Goal: Find specific page/section: Find specific page/section

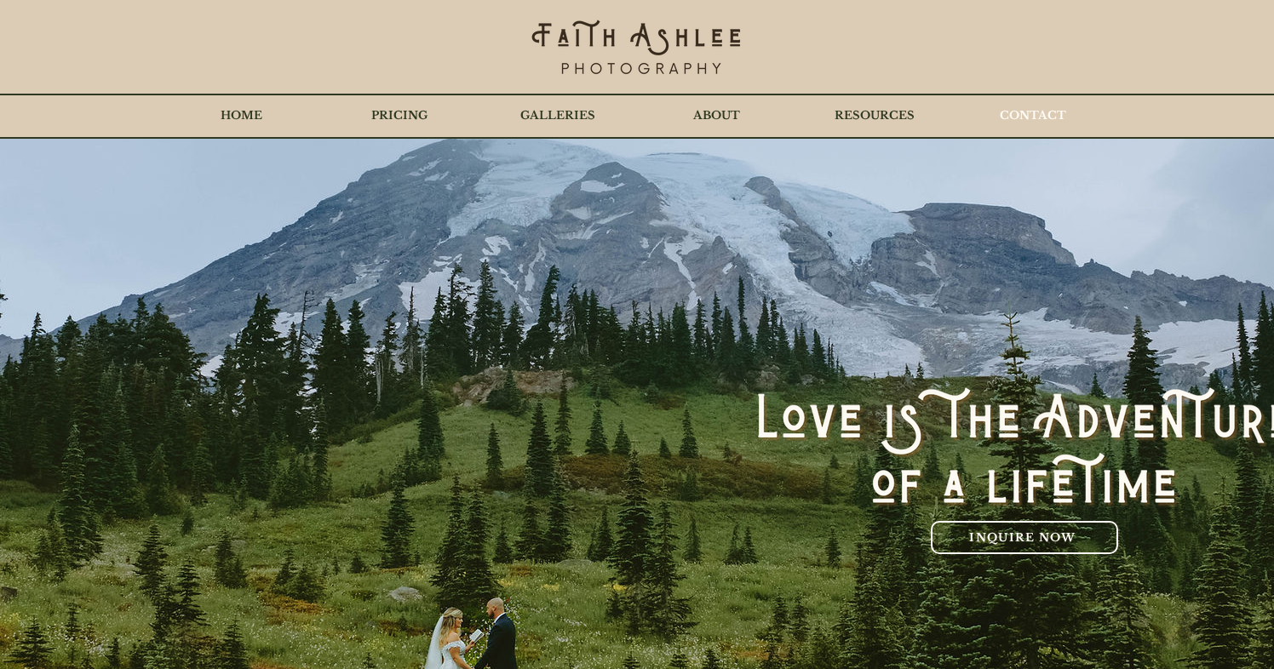
click at [1038, 118] on p "CONTACT" at bounding box center [1032, 116] width 83 height 43
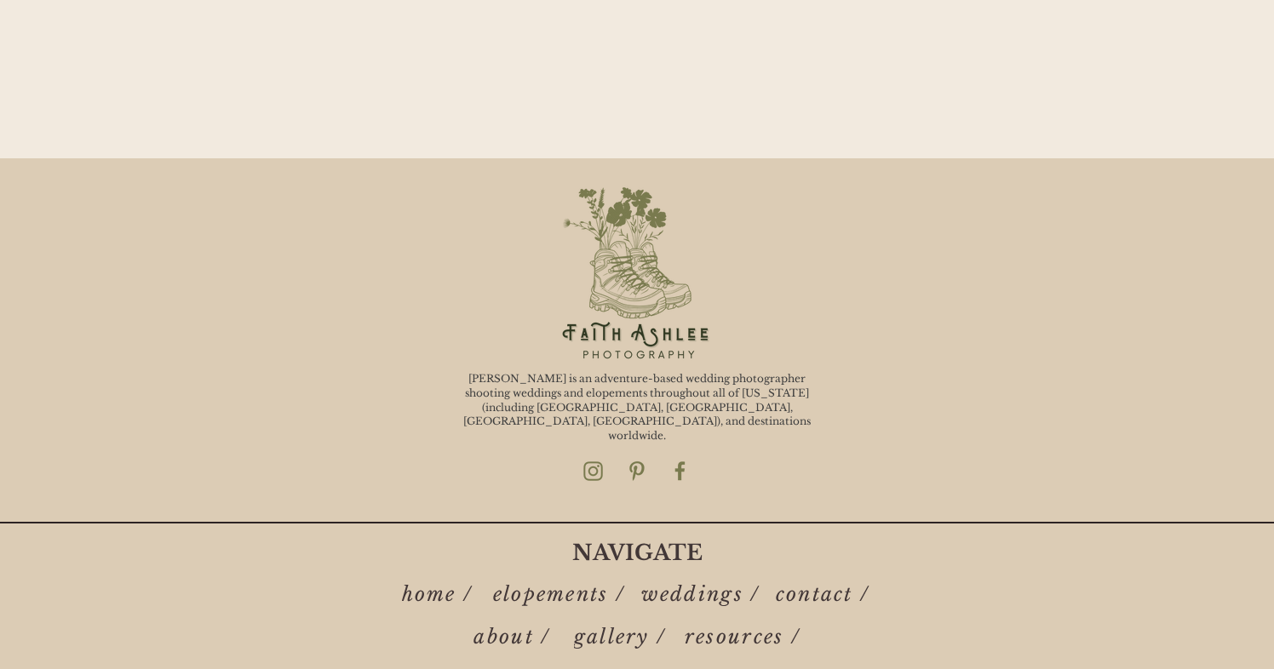
scroll to position [2324, 0]
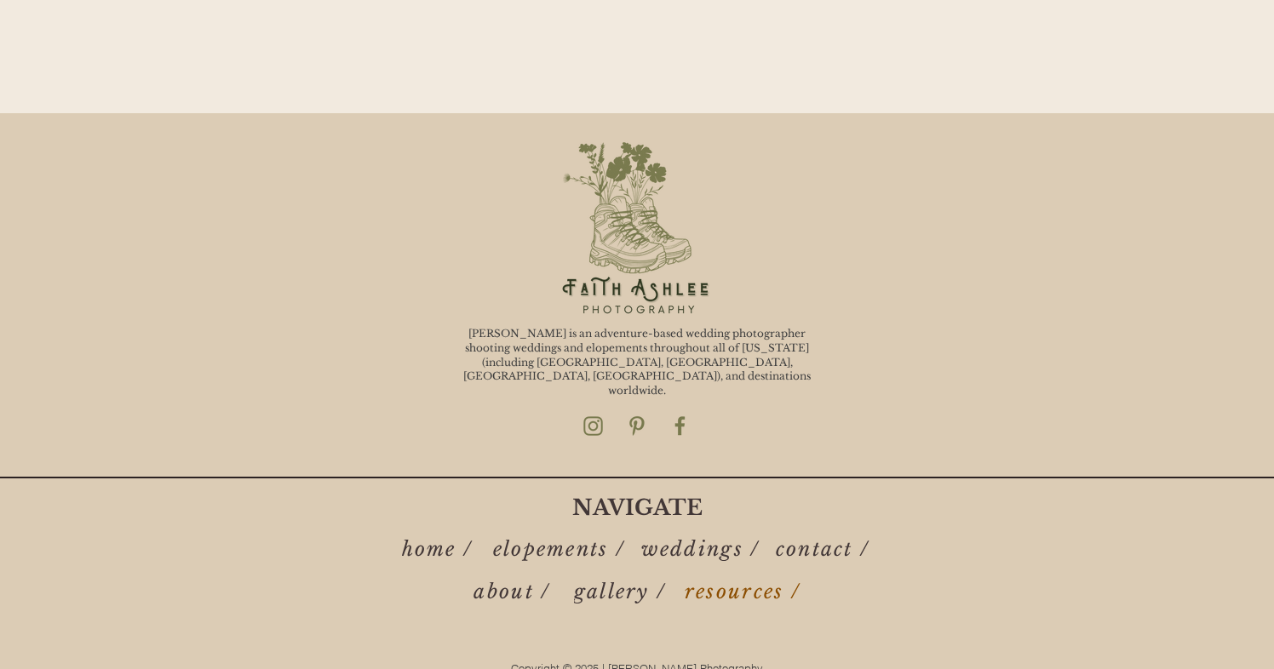
click at [746, 586] on span "resources /" at bounding box center [743, 592] width 116 height 24
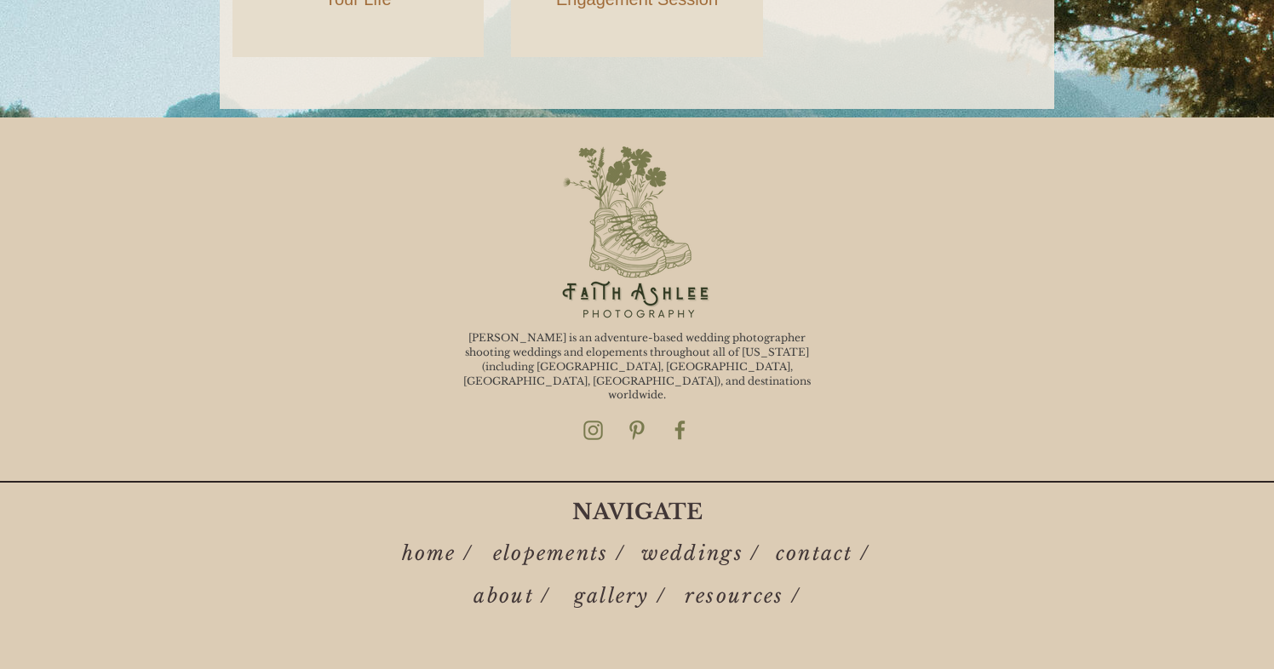
scroll to position [3024, 0]
